Goal: Browse casually

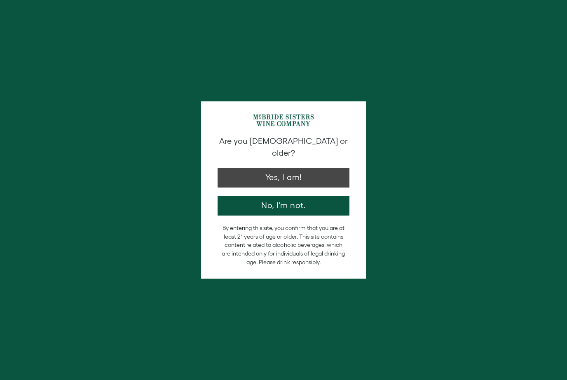
click at [239, 168] on button "Yes, I am!" at bounding box center [283, 178] width 132 height 20
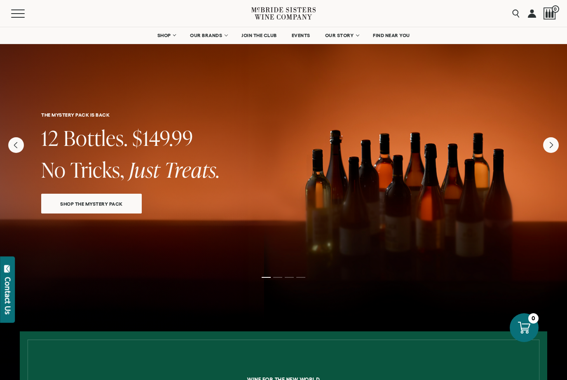
click at [160, 33] on span "SHOP" at bounding box center [164, 36] width 14 height 6
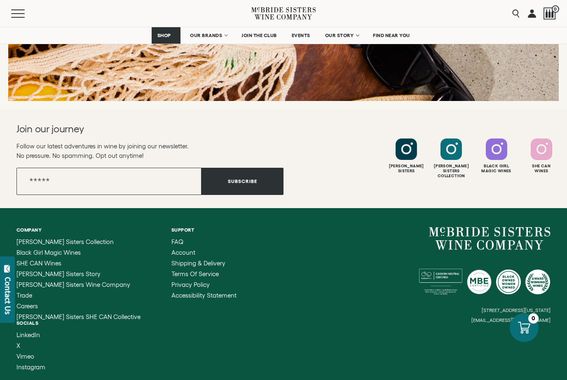
scroll to position [1252, 0]
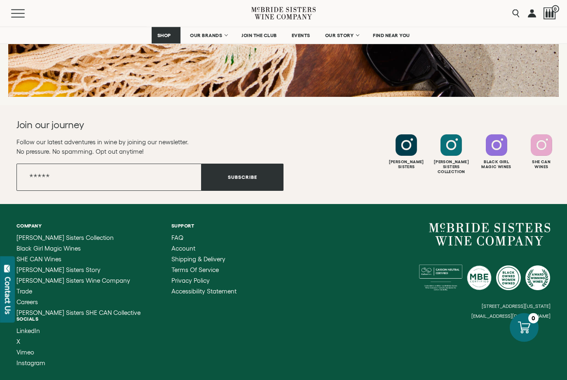
click at [35, 284] on span "[PERSON_NAME] Sisters Wine Company" at bounding box center [73, 280] width 114 height 7
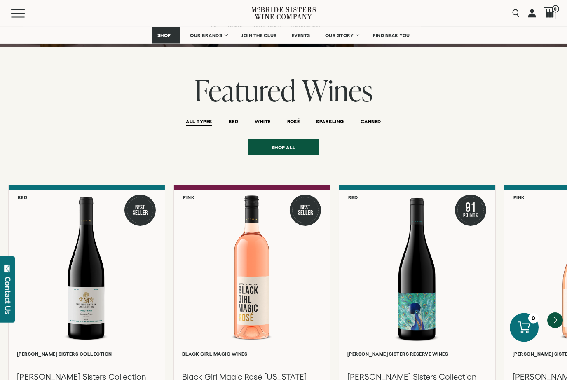
scroll to position [972, 0]
